Goal: Navigation & Orientation: Find specific page/section

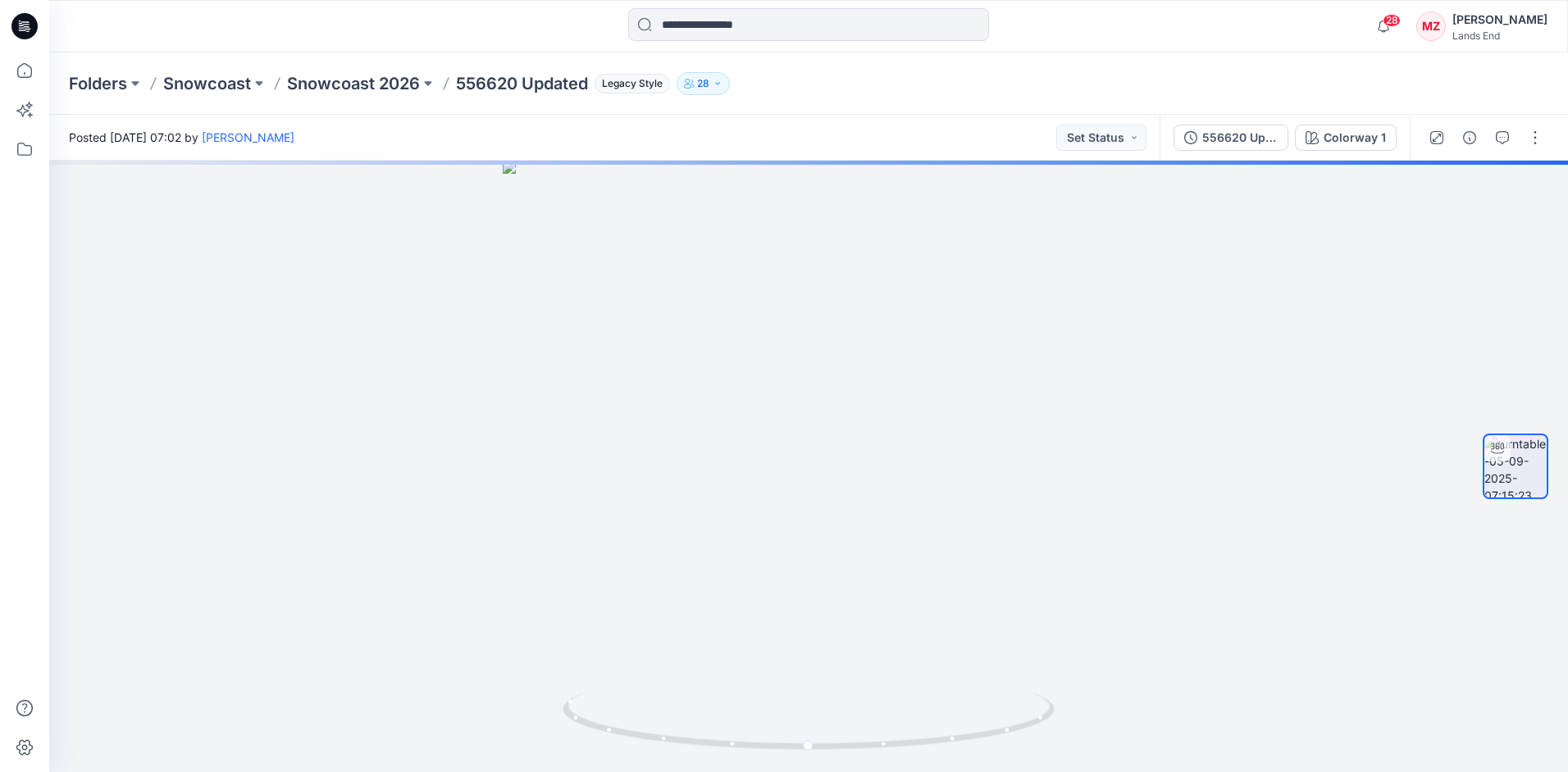
click at [859, 86] on div "Folders Snowcoast Snowcoast 2026 556620 Updated Legacy Style 28" at bounding box center [745, 83] width 1351 height 23
click at [898, 75] on div "Folders Snowcoast Snowcoast 2026 556620 Updated Legacy Style 28" at bounding box center [745, 83] width 1351 height 23
drag, startPoint x: 880, startPoint y: 620, endPoint x: 841, endPoint y: 616, distance: 39.2
click at [841, 616] on div at bounding box center [808, 466] width 1518 height 611
click at [800, 623] on div at bounding box center [808, 466] width 1518 height 611
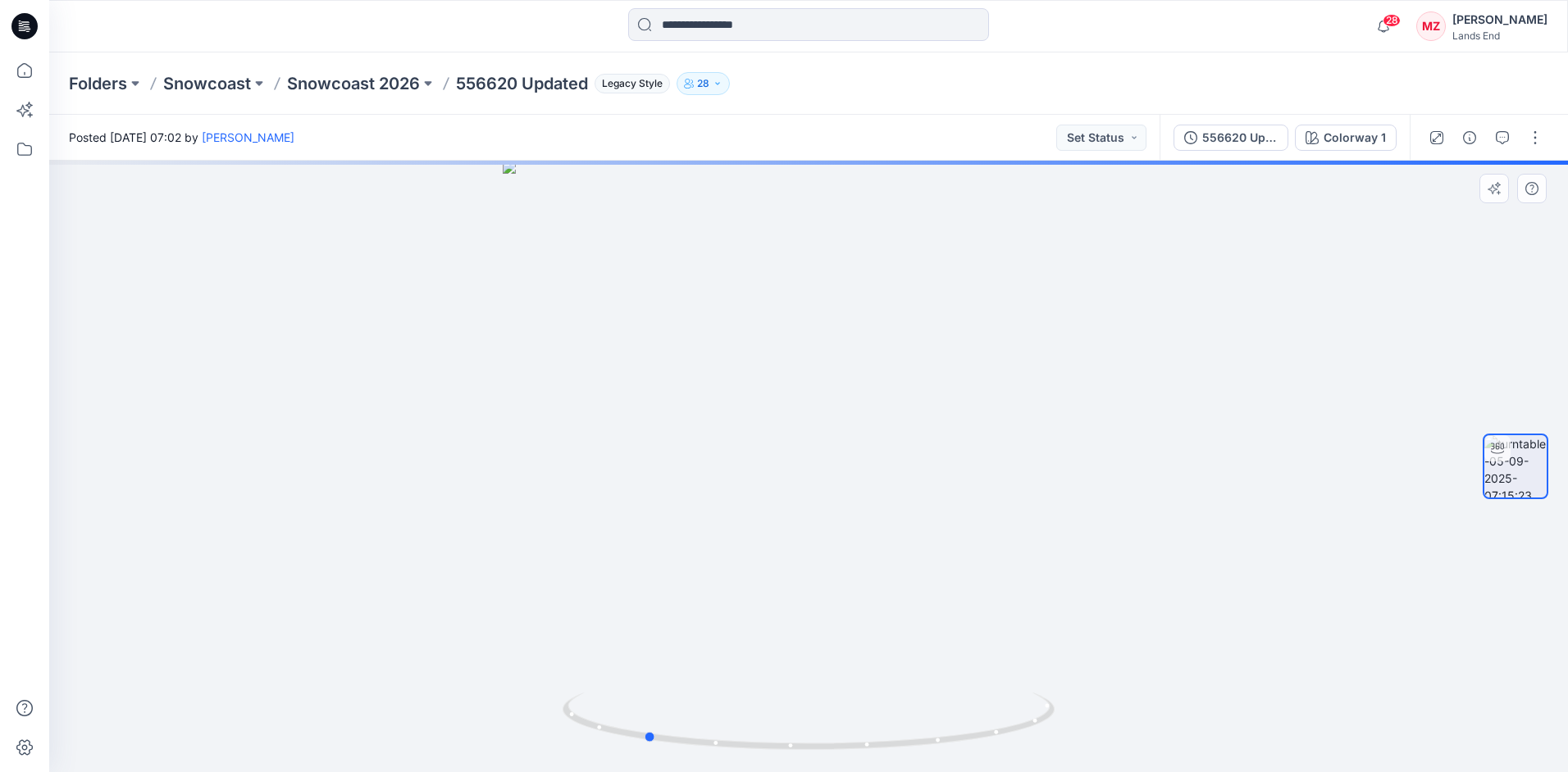
drag, startPoint x: 830, startPoint y: 636, endPoint x: 798, endPoint y: 630, distance: 32.6
click at [800, 630] on div at bounding box center [808, 466] width 1518 height 611
drag, startPoint x: 902, startPoint y: 637, endPoint x: 1001, endPoint y: 615, distance: 101.4
click at [1002, 616] on div at bounding box center [808, 466] width 1518 height 611
drag, startPoint x: 931, startPoint y: 639, endPoint x: 887, endPoint y: 657, distance: 47.5
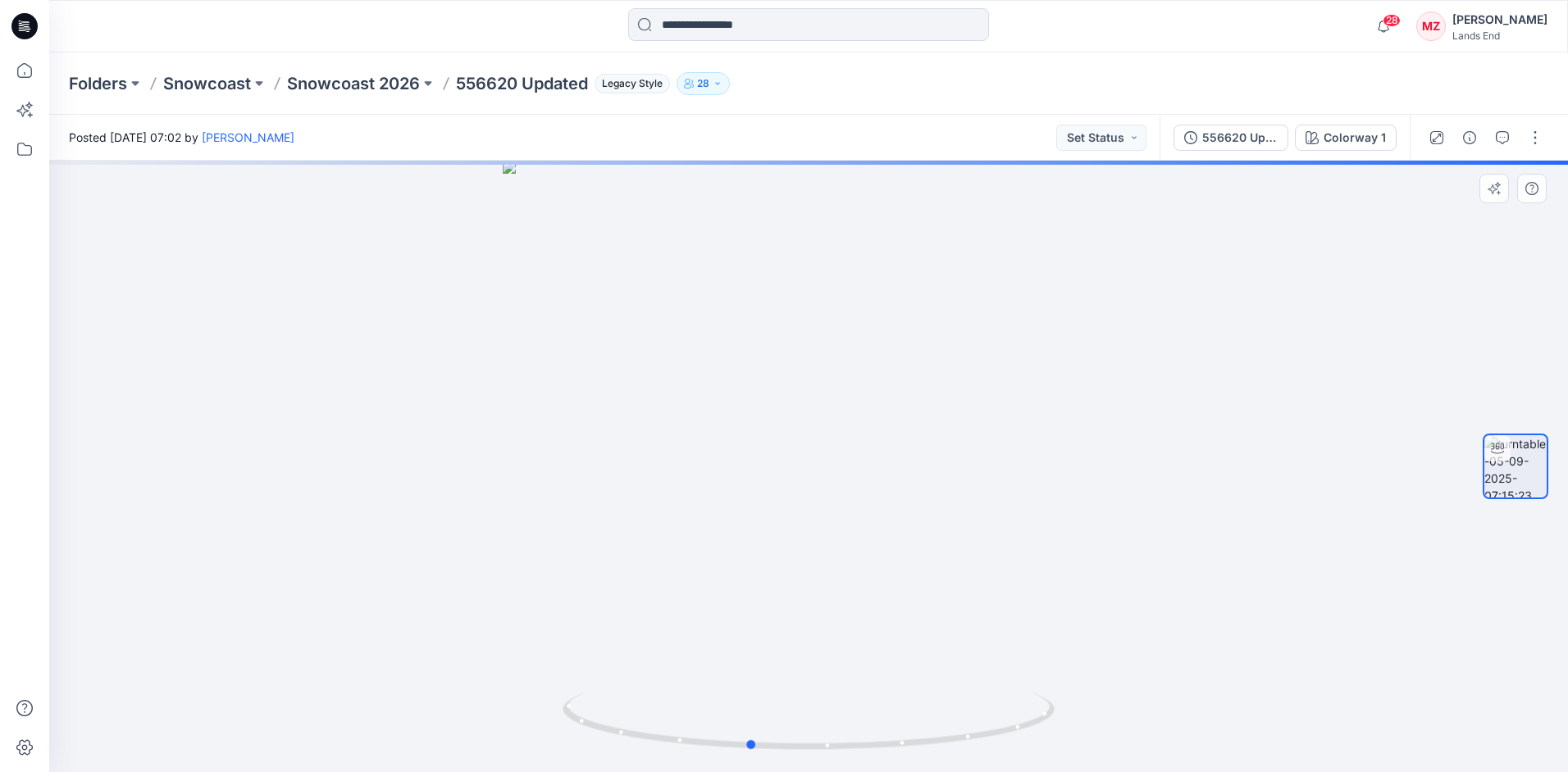
click at [896, 642] on div at bounding box center [808, 466] width 1518 height 611
drag, startPoint x: 901, startPoint y: 666, endPoint x: 804, endPoint y: 684, distance: 98.7
click at [803, 682] on div at bounding box center [808, 466] width 1518 height 611
drag, startPoint x: 843, startPoint y: 687, endPoint x: 885, endPoint y: 680, distance: 42.6
click at [885, 680] on div at bounding box center [808, 466] width 1518 height 611
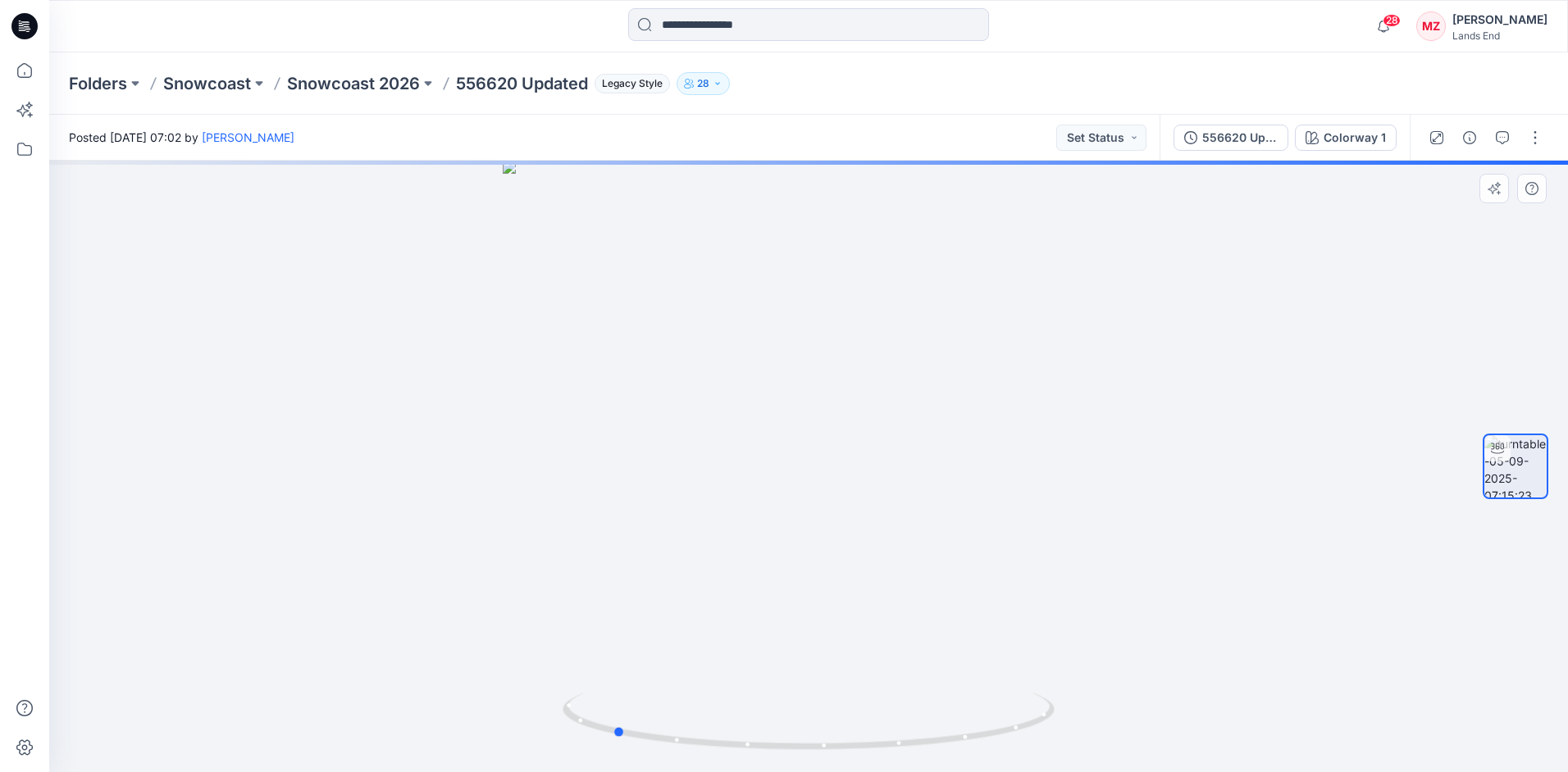
drag, startPoint x: 882, startPoint y: 679, endPoint x: 807, endPoint y: 675, distance: 75.1
click at [807, 675] on div at bounding box center [808, 466] width 1518 height 611
drag, startPoint x: 838, startPoint y: 681, endPoint x: 799, endPoint y: 681, distance: 39.0
click at [799, 681] on div at bounding box center [808, 466] width 1518 height 611
drag, startPoint x: 911, startPoint y: 669, endPoint x: 873, endPoint y: 664, distance: 38.3
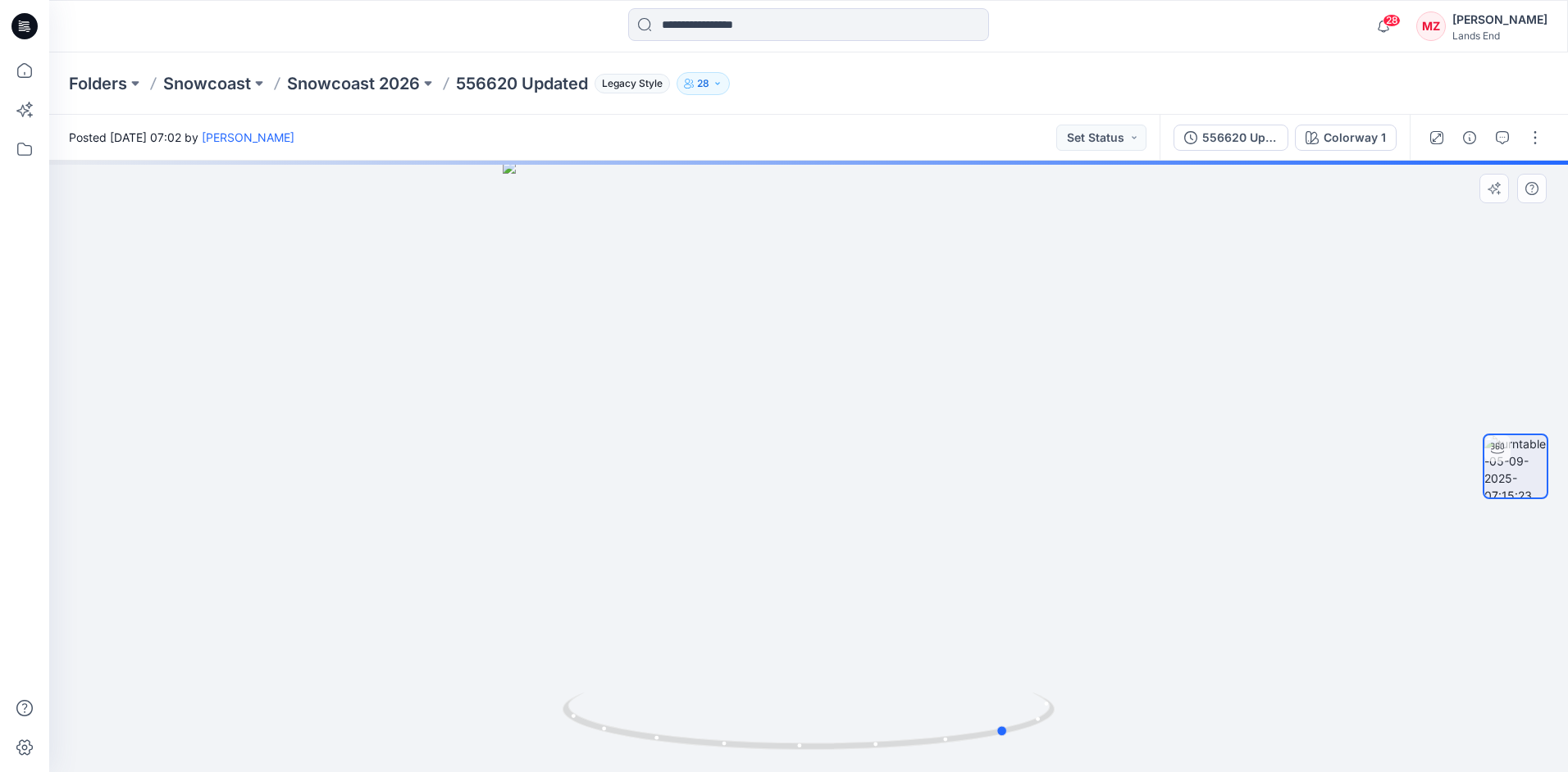
click at [852, 667] on div at bounding box center [808, 466] width 1518 height 611
drag, startPoint x: 902, startPoint y: 656, endPoint x: 802, endPoint y: 652, distance: 100.1
click at [802, 652] on div at bounding box center [808, 466] width 1518 height 611
drag, startPoint x: 846, startPoint y: 654, endPoint x: 792, endPoint y: 662, distance: 54.6
click at [788, 658] on div at bounding box center [808, 466] width 1518 height 611
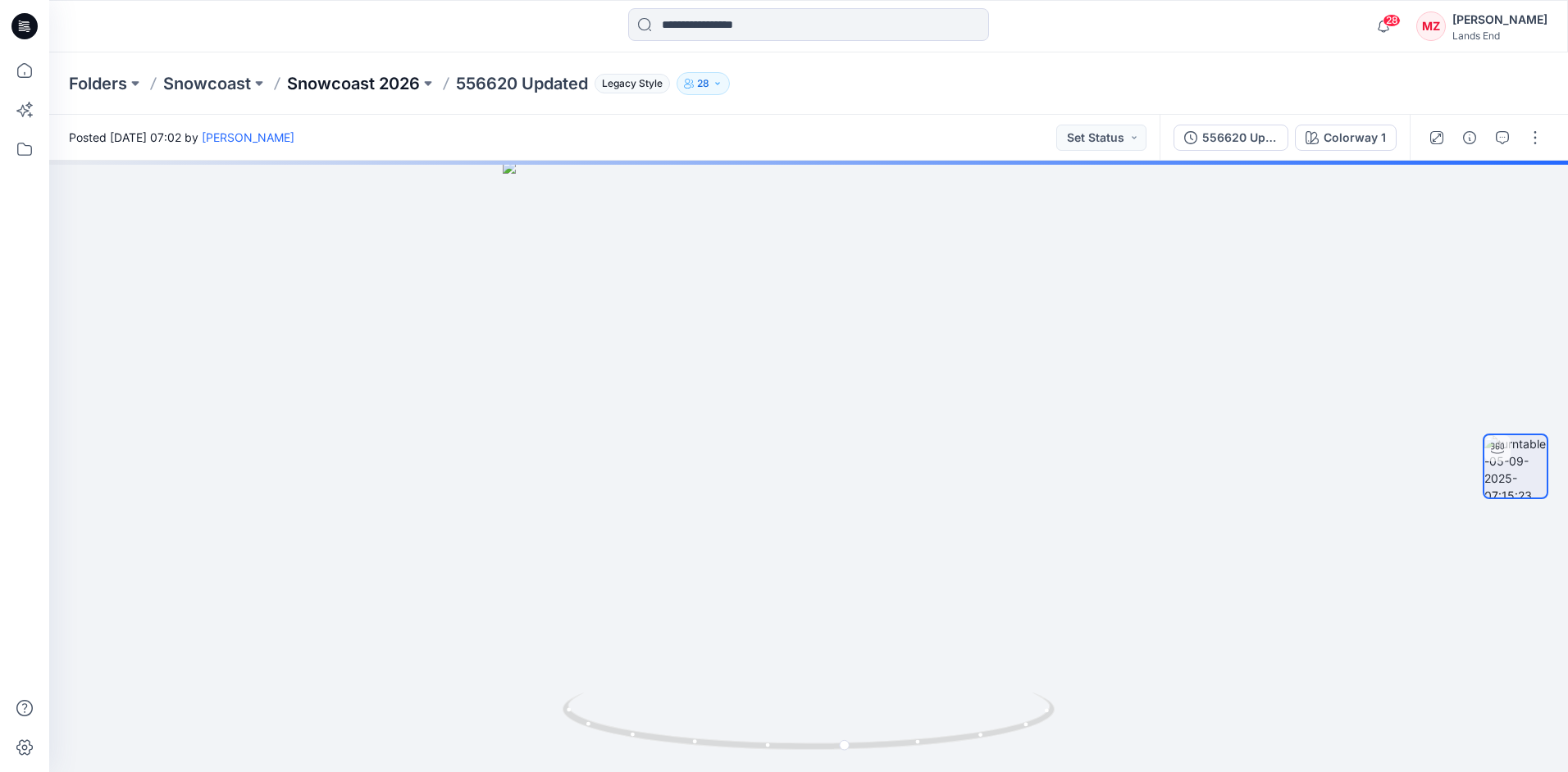
click at [362, 76] on p "Snowcoast 2026" at bounding box center [353, 83] width 133 height 23
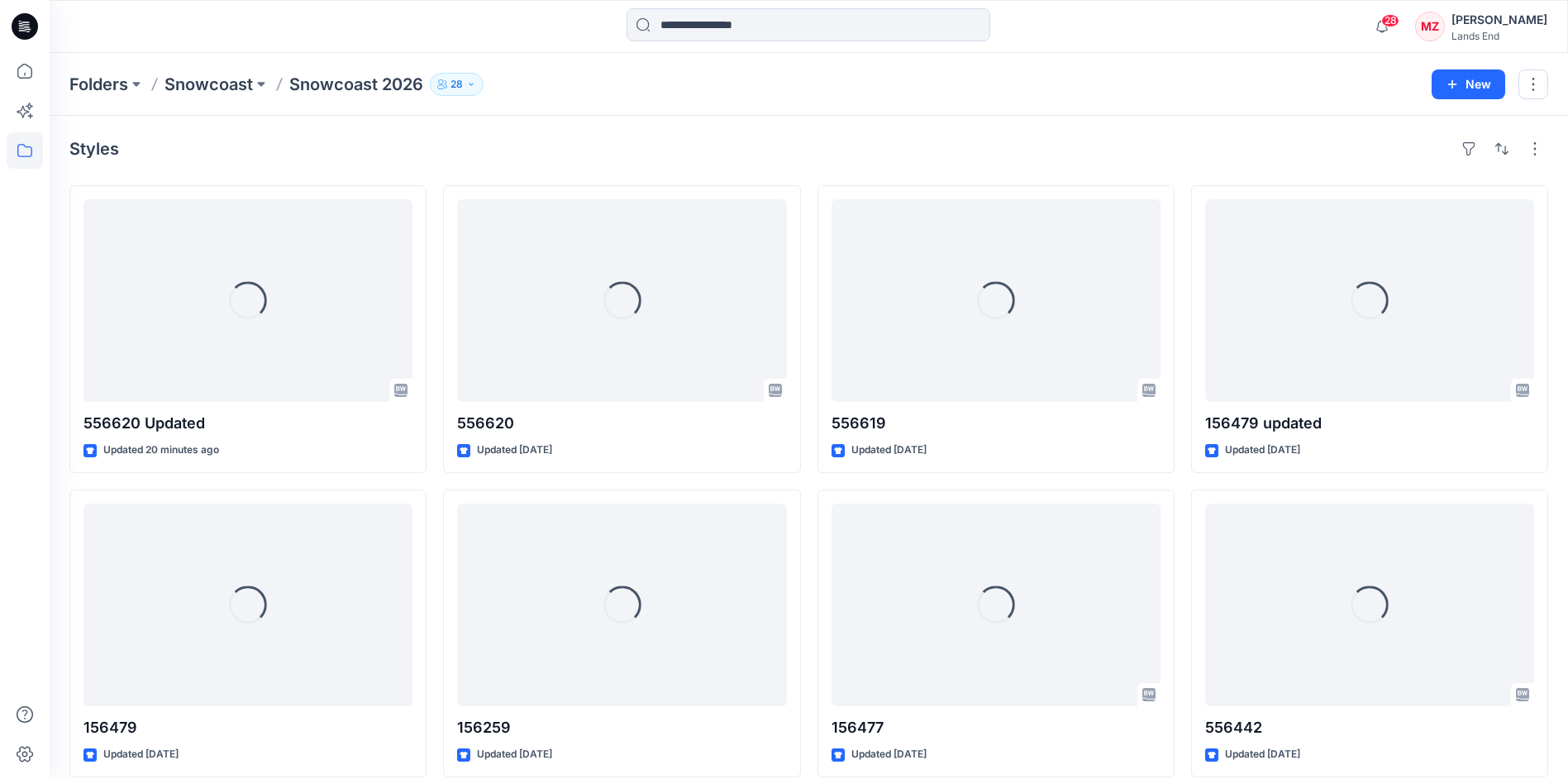
click at [652, 93] on div "Folders Snowcoast Snowcoast 2026 28" at bounding box center [745, 84] width 1350 height 23
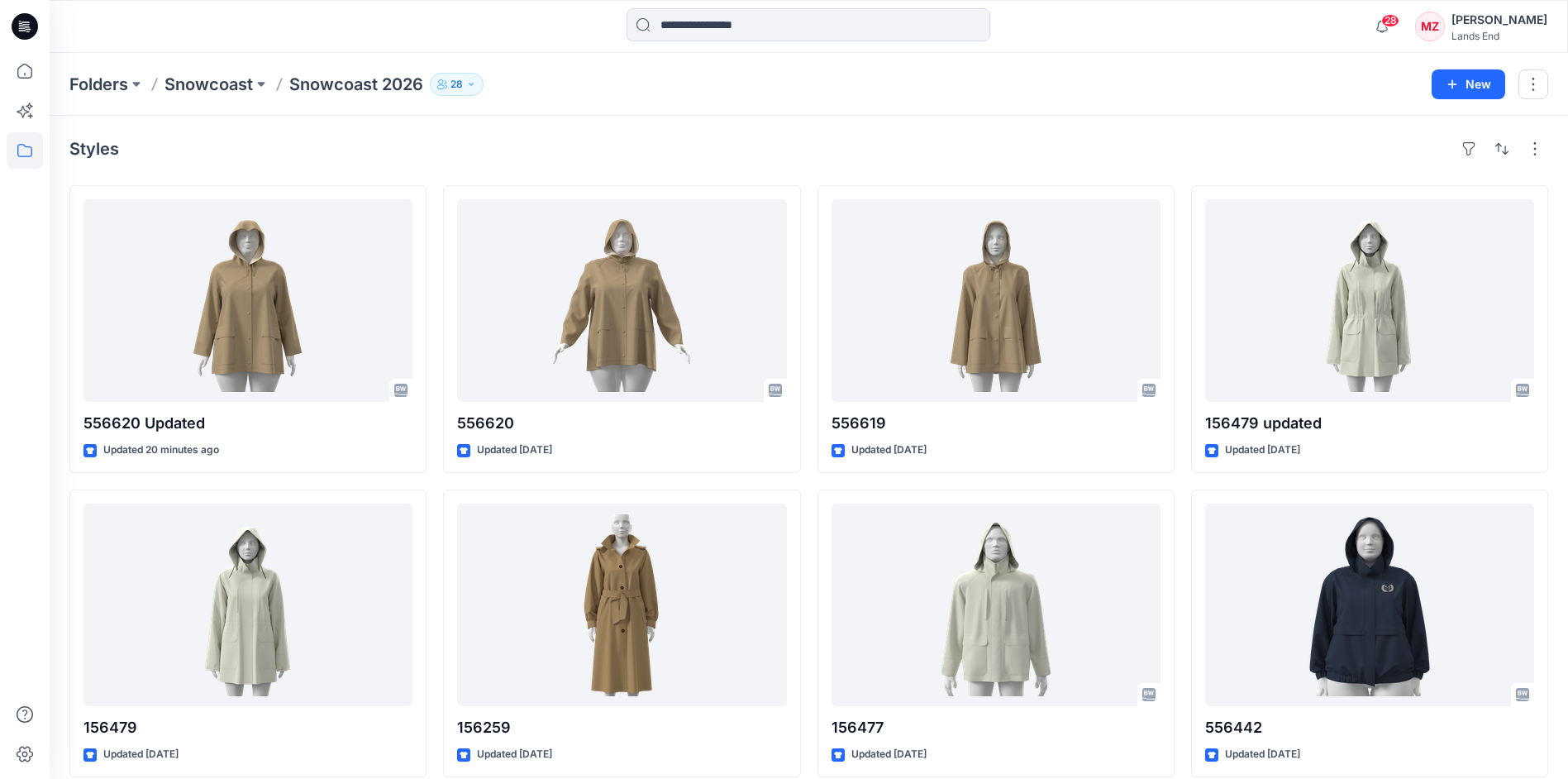
click at [534, 160] on div "Styles" at bounding box center [809, 149] width 1479 height 27
drag, startPoint x: 1039, startPoint y: 155, endPoint x: 1035, endPoint y: 168, distance: 13.6
click at [1039, 155] on div "Styles" at bounding box center [809, 149] width 1479 height 27
